Goal: Task Accomplishment & Management: Complete application form

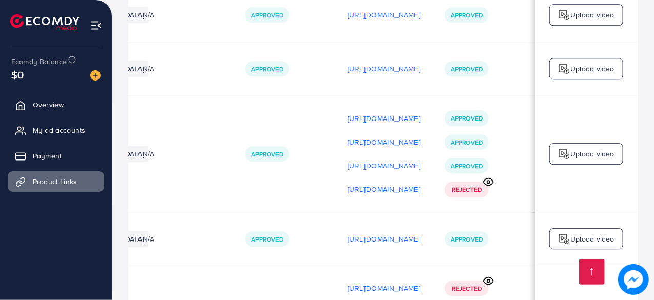
scroll to position [0, 303]
click at [463, 185] on span "Rejected" at bounding box center [467, 189] width 30 height 9
click at [487, 180] on circle at bounding box center [488, 181] width 3 height 3
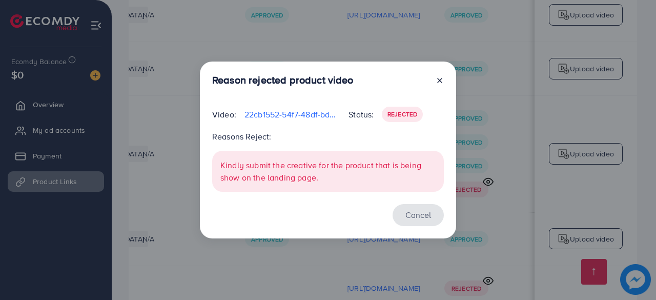
click at [415, 214] on button "Cancel" at bounding box center [418, 215] width 51 height 22
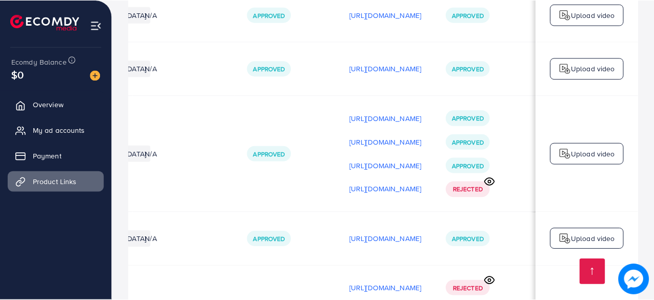
scroll to position [0, 300]
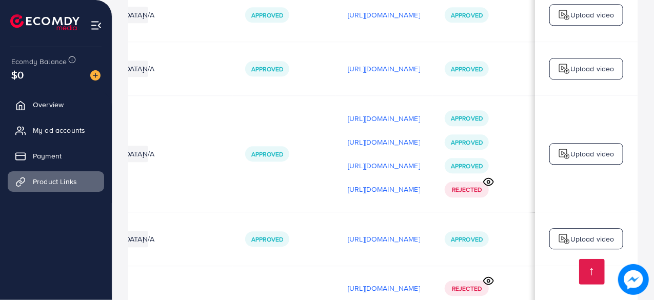
click at [489, 176] on icon at bounding box center [488, 181] width 11 height 11
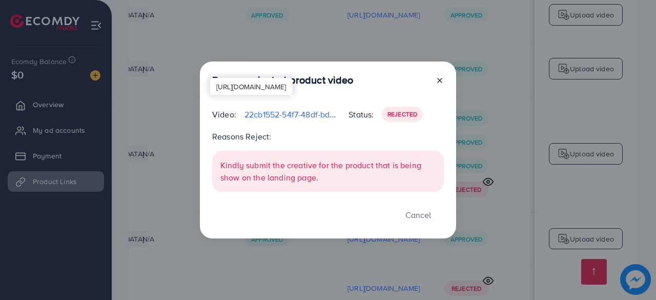
click at [316, 115] on p "22cb1552-54f7-48df-bd51-29a8643efe3c-1759410753207.mp4" at bounding box center [293, 114] width 96 height 12
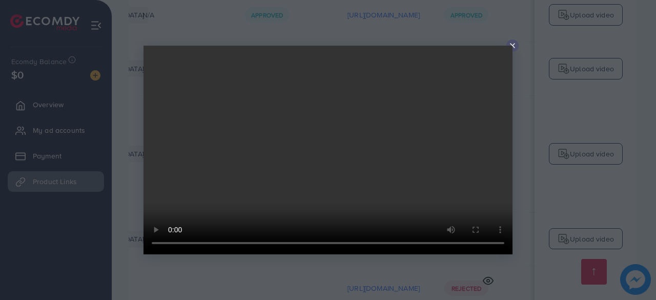
click at [516, 46] on icon at bounding box center [513, 46] width 8 height 8
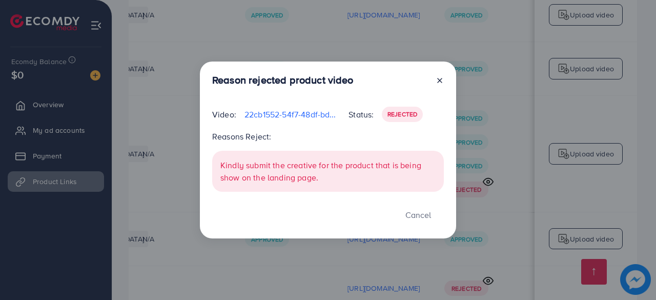
click at [442, 80] on icon at bounding box center [440, 80] width 8 height 8
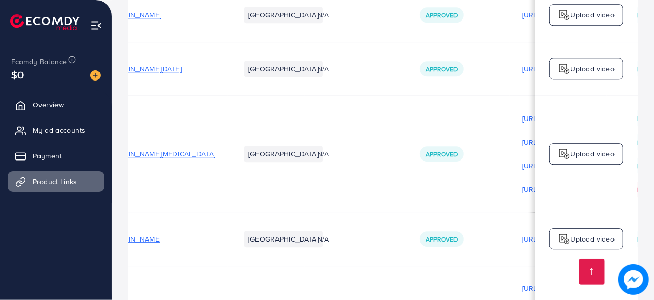
scroll to position [0, 0]
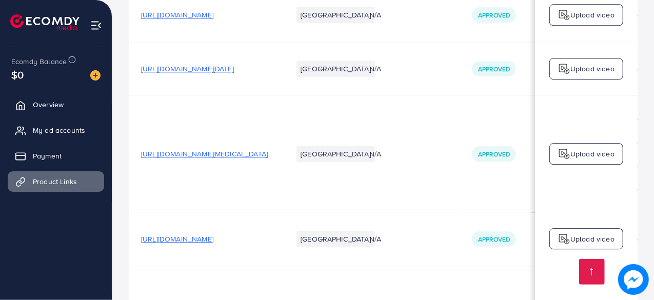
click at [259, 149] on span "[URL][DOMAIN_NAME][MEDICAL_DATA]" at bounding box center [204, 154] width 127 height 10
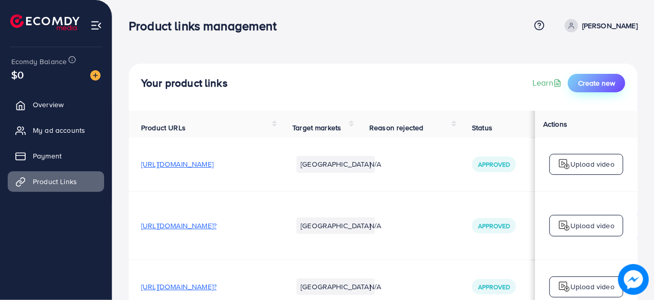
click at [620, 86] on button "Create new" at bounding box center [596, 83] width 57 height 18
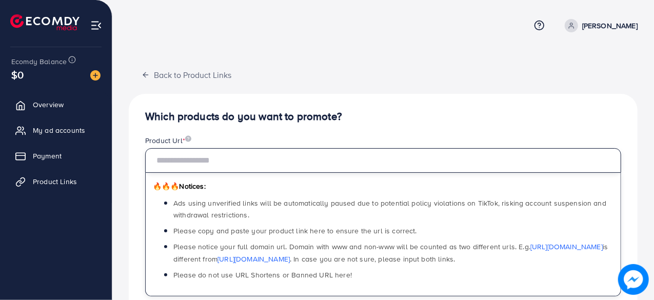
click at [192, 162] on input "text" at bounding box center [383, 160] width 476 height 25
click at [233, 165] on input "text" at bounding box center [383, 160] width 476 height 25
paste input "**********"
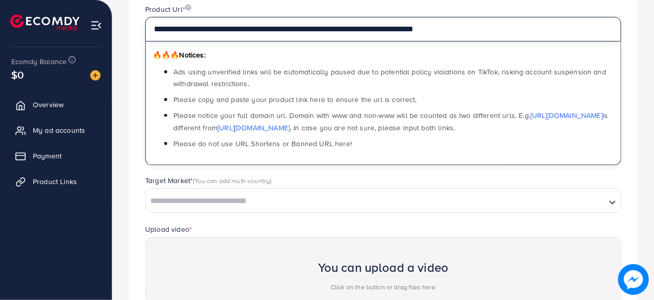
scroll to position [134, 0]
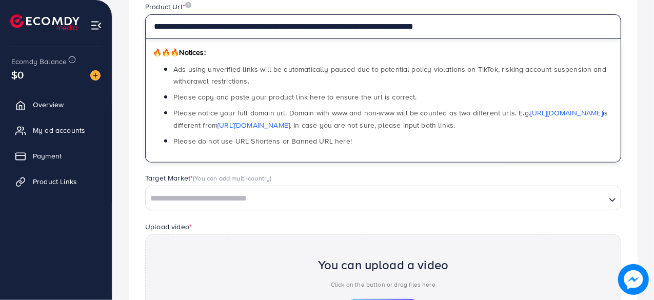
type input "**********"
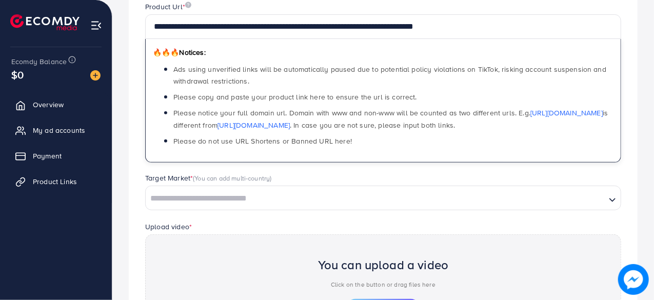
click at [399, 7] on div "Product Url *" at bounding box center [383, 8] width 476 height 13
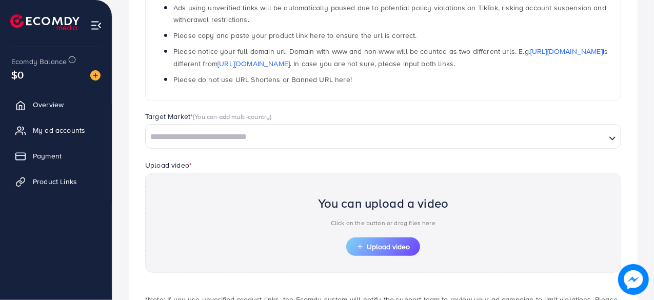
scroll to position [196, 0]
drag, startPoint x: 200, startPoint y: 122, endPoint x: 197, endPoint y: 130, distance: 9.0
click at [200, 124] on div "Target Market * (You can add multi-country) Loading..." at bounding box center [383, 129] width 476 height 37
click at [193, 135] on input "Search for option" at bounding box center [376, 137] width 458 height 16
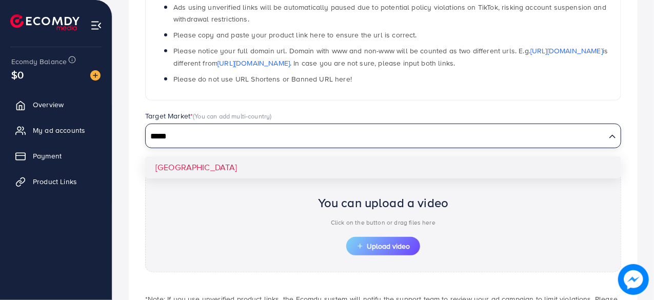
type input "*****"
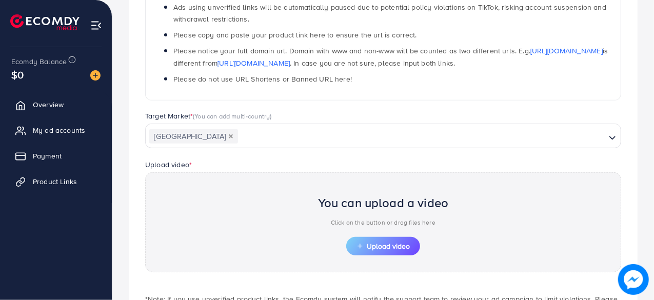
click at [187, 165] on div "**********" at bounding box center [383, 131] width 509 height 467
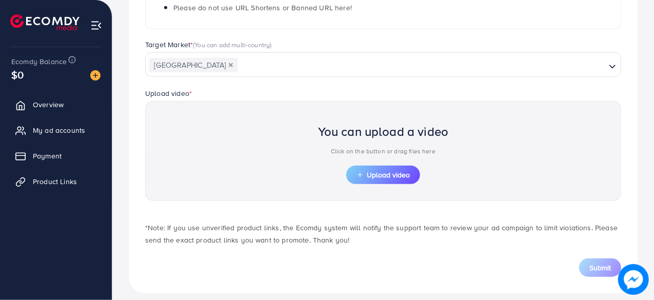
scroll to position [275, 0]
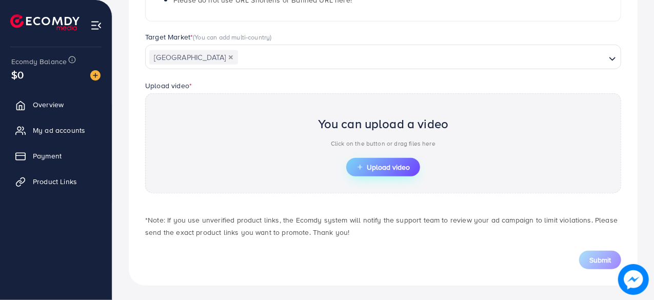
click at [376, 165] on span "Upload video" at bounding box center [382, 167] width 53 height 7
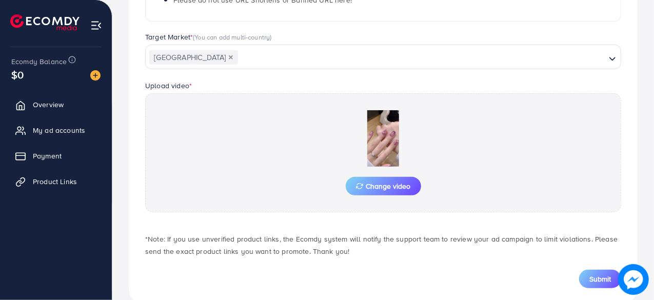
scroll to position [294, 0]
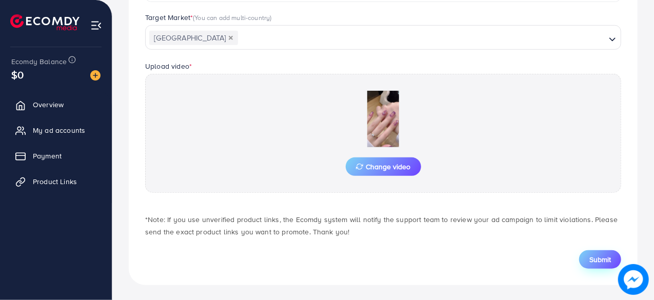
click at [591, 258] on span "Submit" at bounding box center [600, 259] width 22 height 10
